Goal: Entertainment & Leisure: Consume media (video, audio)

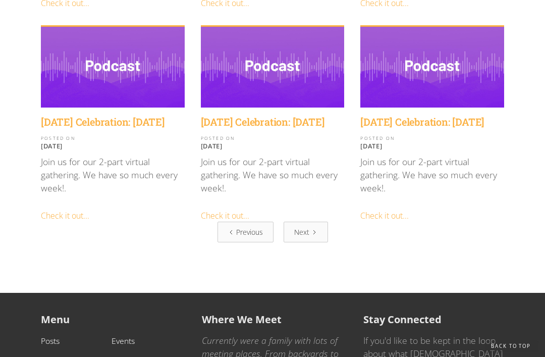
scroll to position [1235, 0]
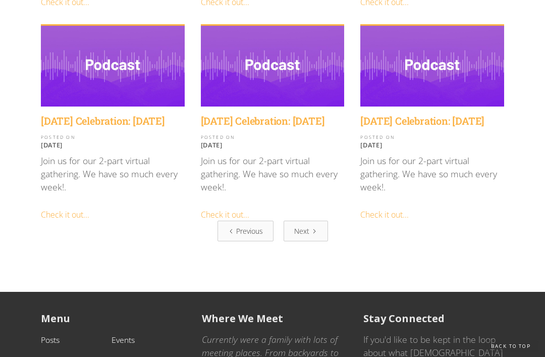
click at [243, 225] on div "Previous" at bounding box center [249, 230] width 27 height 11
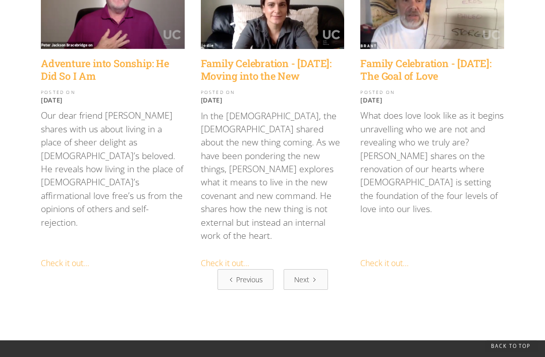
scroll to position [1211, 0]
click at [299, 269] on link "Next" at bounding box center [305, 279] width 44 height 21
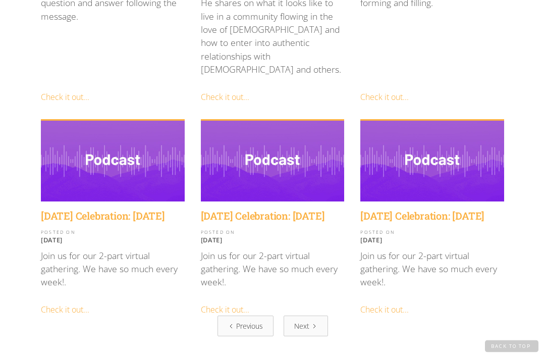
scroll to position [1140, 0]
click at [310, 315] on link "Next" at bounding box center [305, 325] width 44 height 21
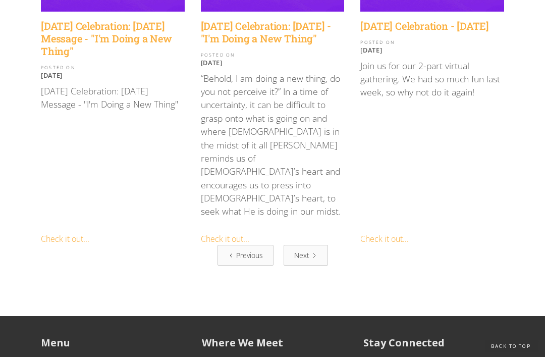
scroll to position [1025, 0]
click at [304, 260] on div "Next" at bounding box center [301, 255] width 15 height 11
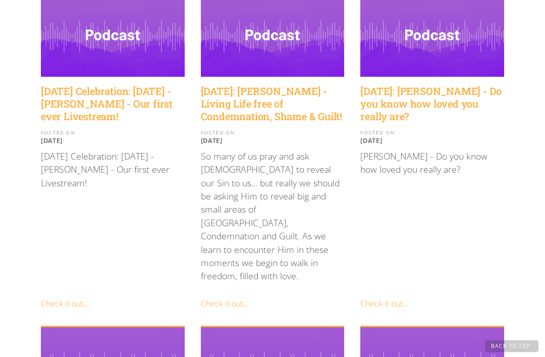
scroll to position [282, 0]
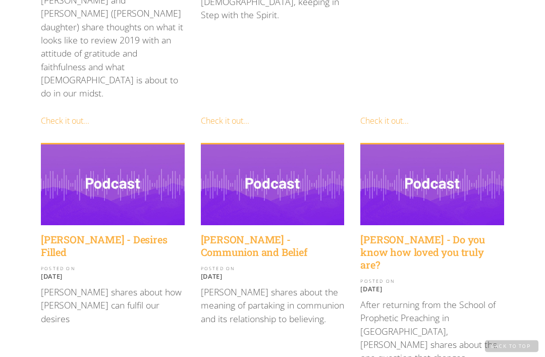
scroll to position [1047, 0]
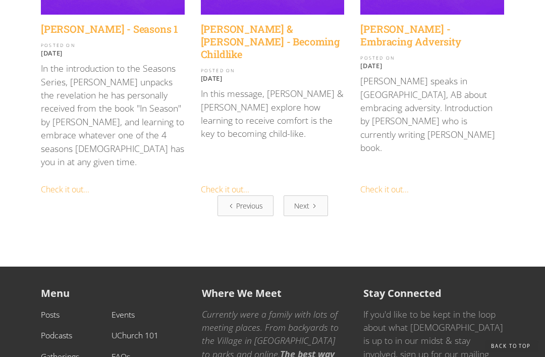
scroll to position [1243, 0]
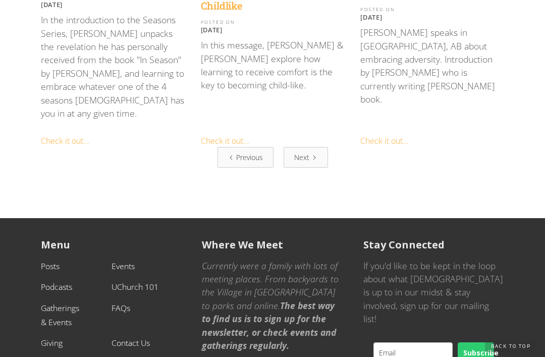
click at [256, 152] on div "Previous" at bounding box center [249, 157] width 27 height 11
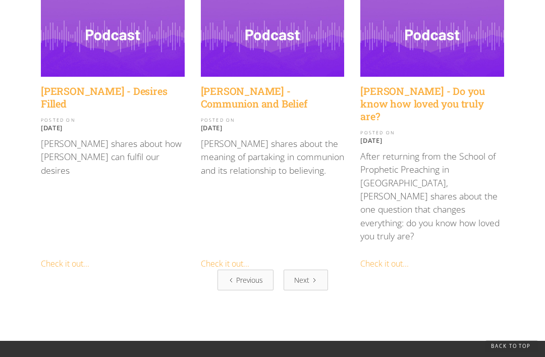
scroll to position [1253, 0]
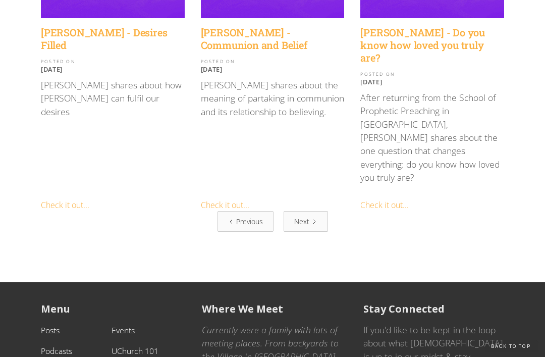
click at [252, 216] on div "Previous" at bounding box center [249, 221] width 27 height 11
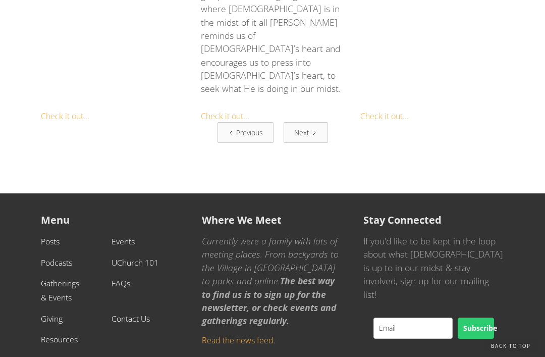
scroll to position [1169, 0]
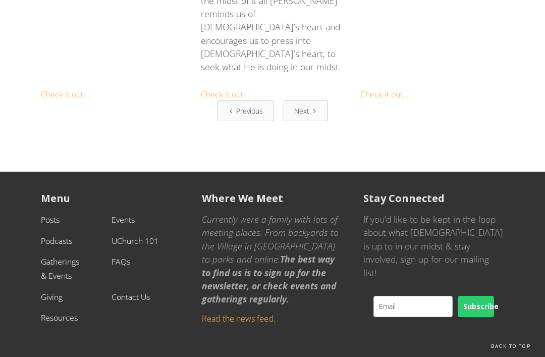
click at [246, 117] on div "Previous" at bounding box center [249, 111] width 27 height 11
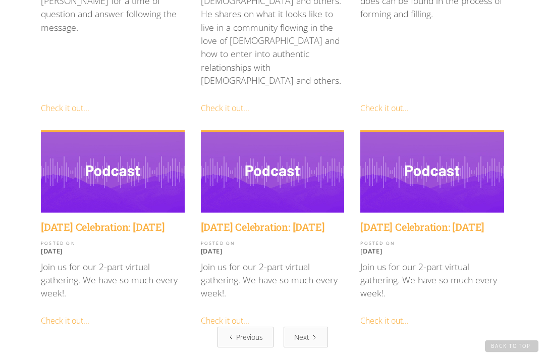
scroll to position [1129, 0]
click at [253, 326] on link "Previous" at bounding box center [245, 336] width 56 height 21
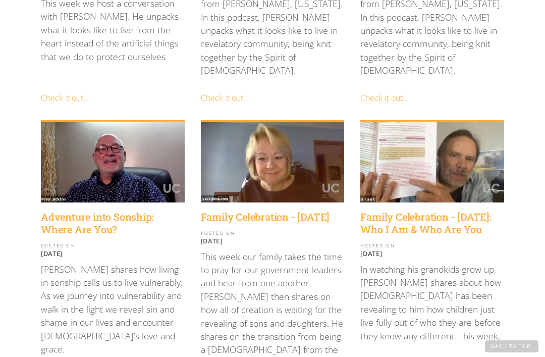
scroll to position [751, 0]
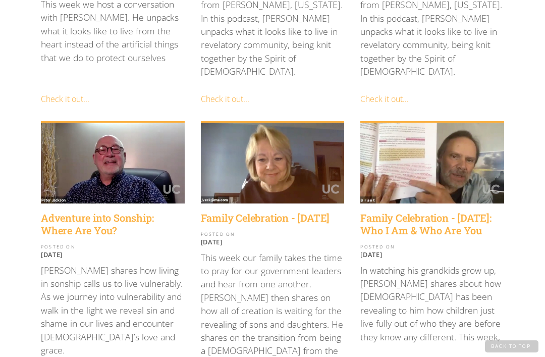
click at [106, 211] on h4 "Adventure into Sonship: Where Are You?" at bounding box center [113, 223] width 144 height 25
click at [74, 304] on div "Adventure into Sonship: Where Are You? POSTED ON [DATE] [PERSON_NAME] shares ho…" at bounding box center [113, 300] width 144 height 195
